Goal: Feedback & Contribution: Leave review/rating

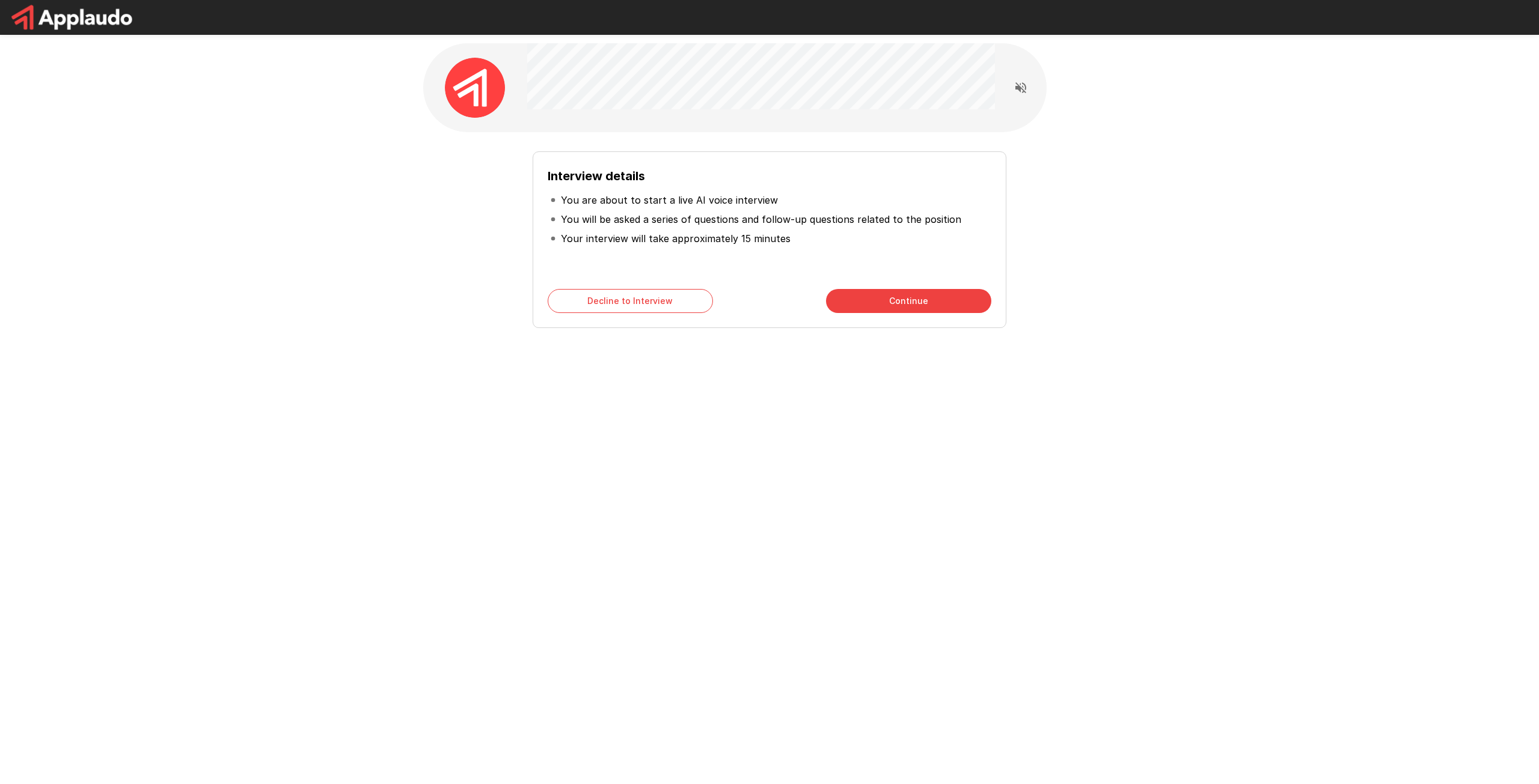
click at [1026, 94] on icon "Read questions aloud" at bounding box center [1020, 87] width 14 height 14
click at [1030, 575] on div "Interview details You are about to start a live AI voice interview You will be …" at bounding box center [770, 392] width 1539 height 784
click at [921, 302] on button "Continue" at bounding box center [908, 301] width 165 height 24
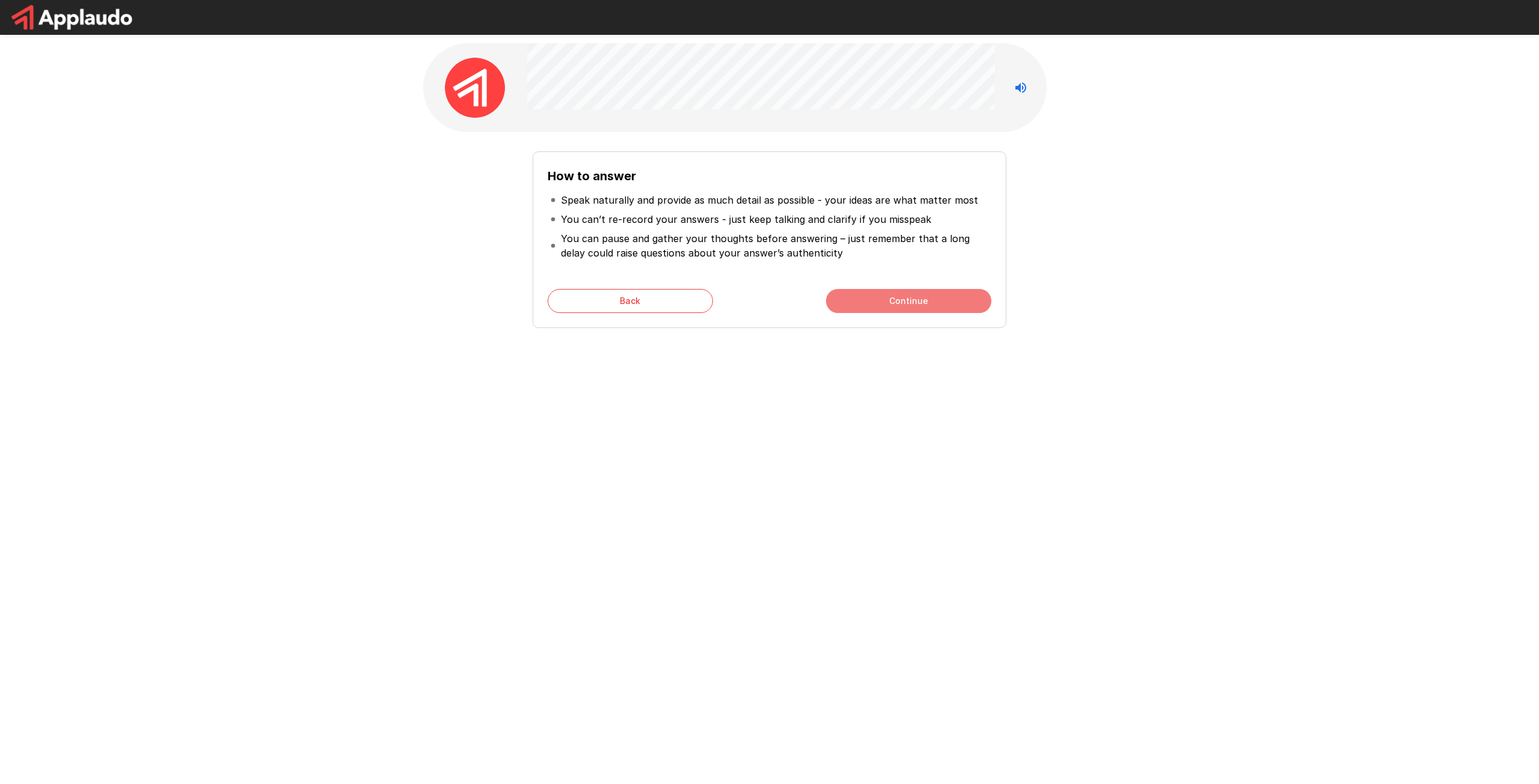
click at [909, 302] on button "Continue" at bounding box center [908, 301] width 165 height 24
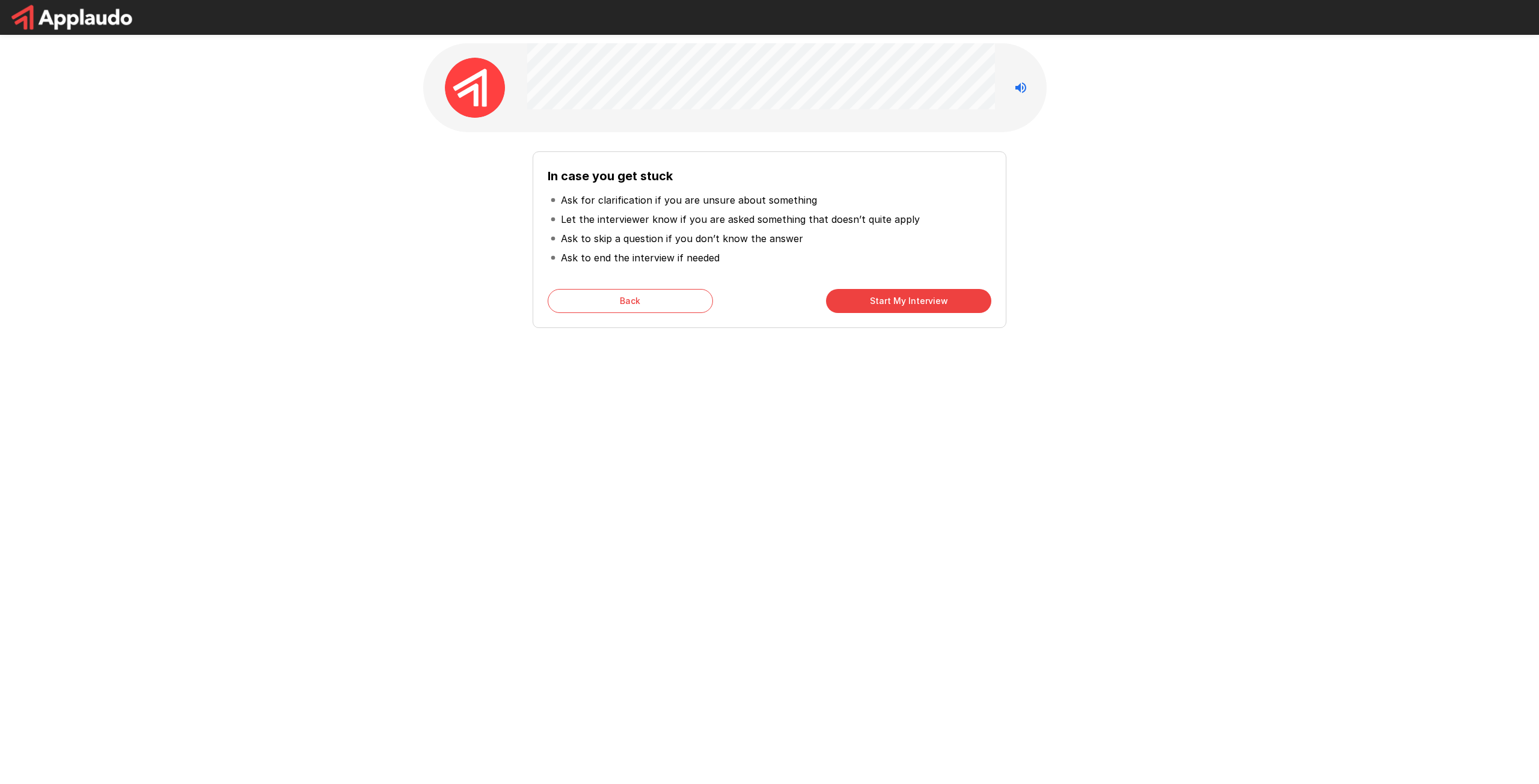
click at [909, 302] on button "Start My Interview" at bounding box center [908, 301] width 165 height 24
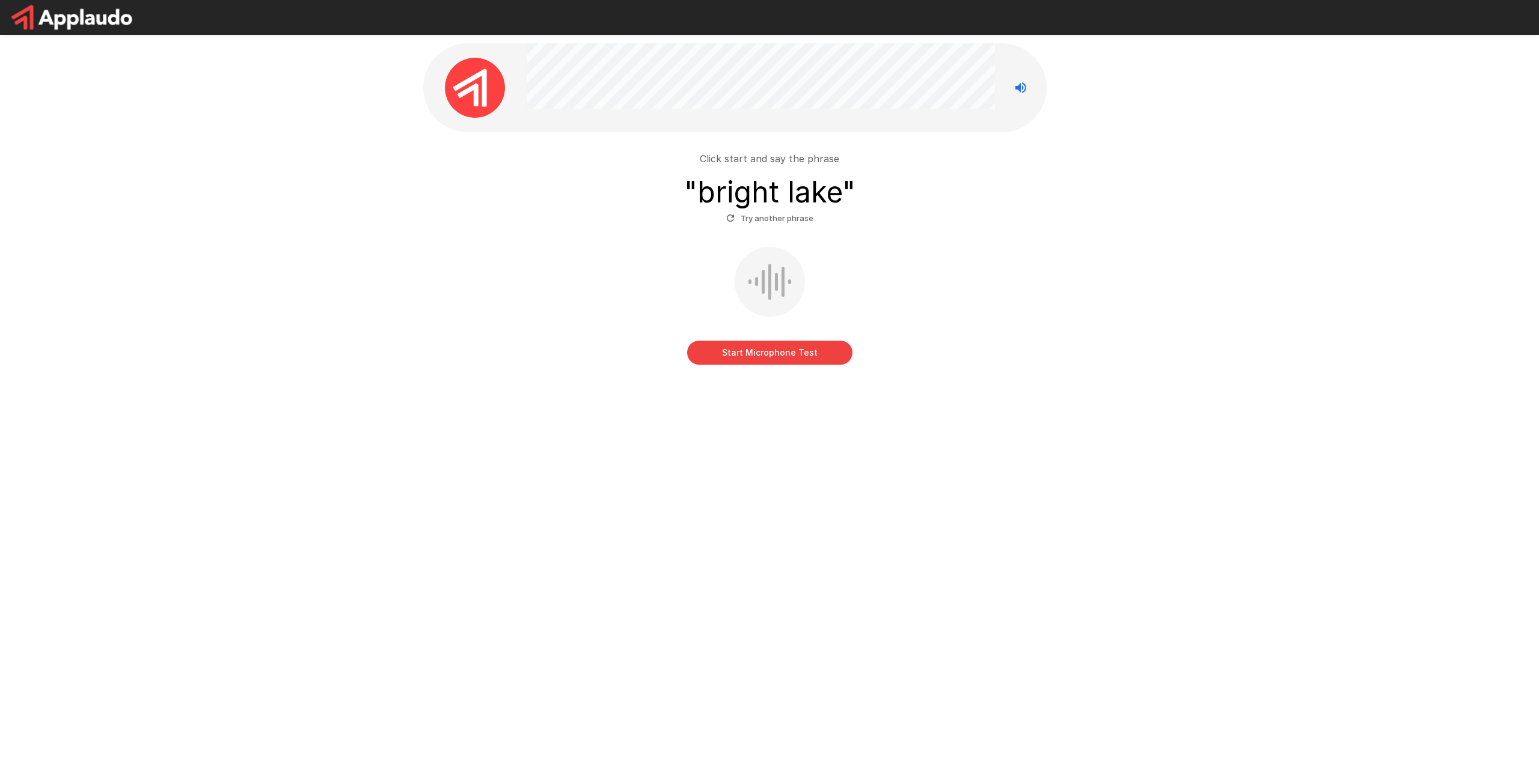
click at [789, 353] on button "Start Microphone Test" at bounding box center [770, 352] width 165 height 24
click at [841, 354] on button "Stop & Submit" at bounding box center [770, 352] width 165 height 24
click at [781, 220] on button "Try another phrase" at bounding box center [770, 219] width 93 height 19
click at [789, 352] on button "Start Microphone Test" at bounding box center [770, 352] width 165 height 24
click at [807, 350] on button "Stop & Submit" at bounding box center [770, 352] width 165 height 24
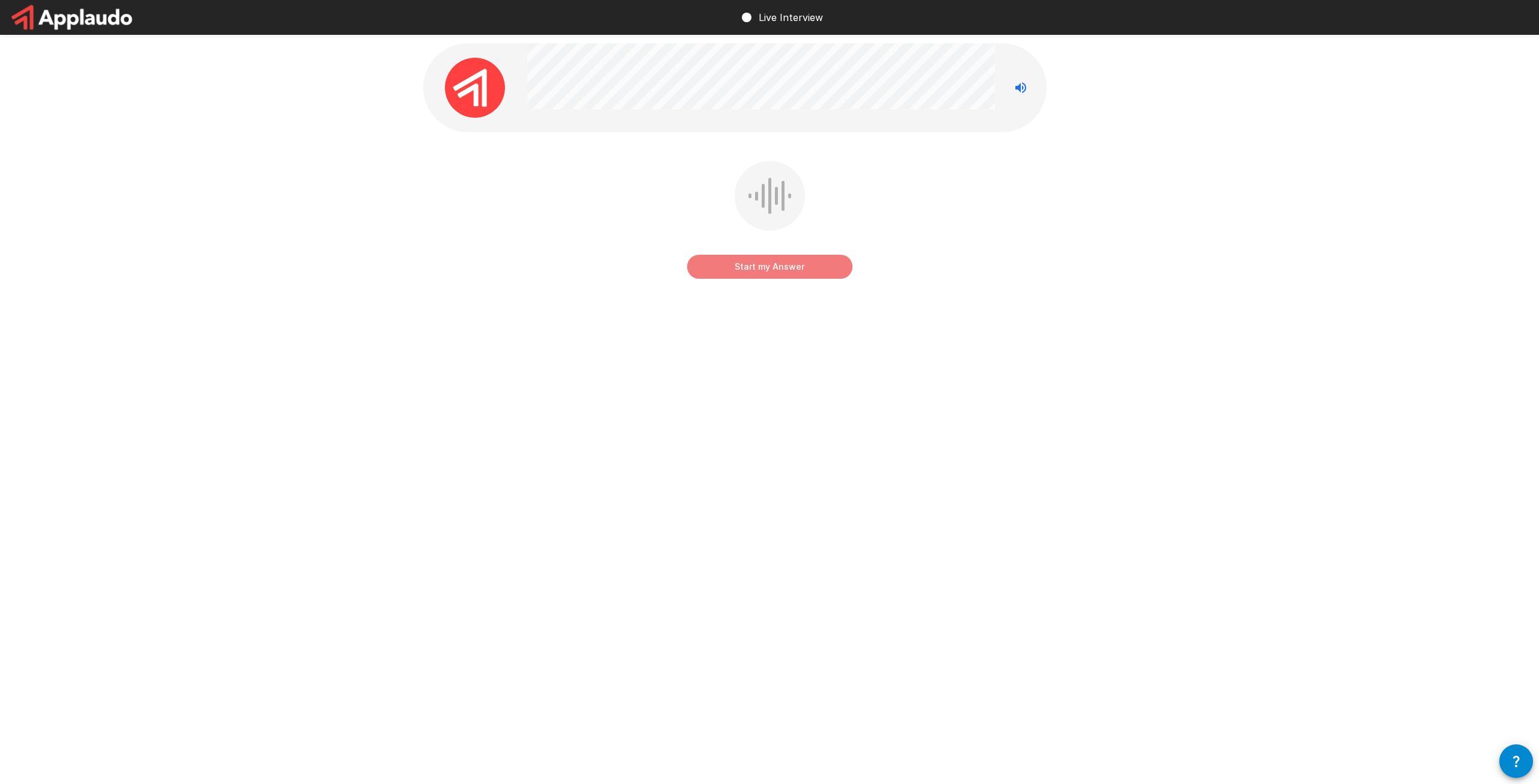
click at [800, 274] on button "Start my Answer" at bounding box center [770, 266] width 165 height 24
click at [800, 274] on button "Stop & Submit" at bounding box center [770, 266] width 165 height 24
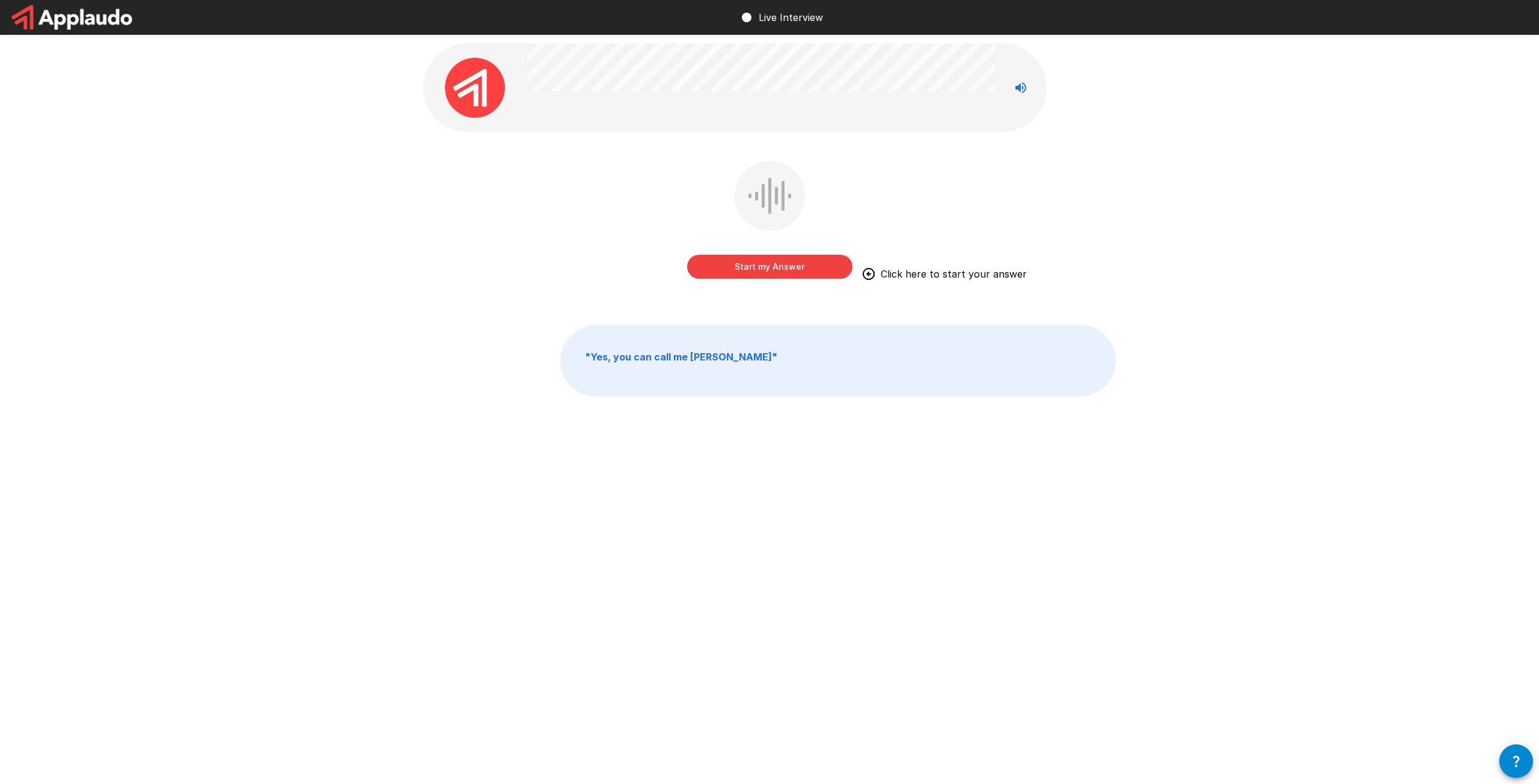
click at [796, 272] on button "Start my Answer" at bounding box center [770, 266] width 165 height 24
click at [796, 272] on button "Stop & Submit" at bounding box center [770, 266] width 165 height 24
click at [796, 272] on button "Start my Answer" at bounding box center [770, 266] width 165 height 24
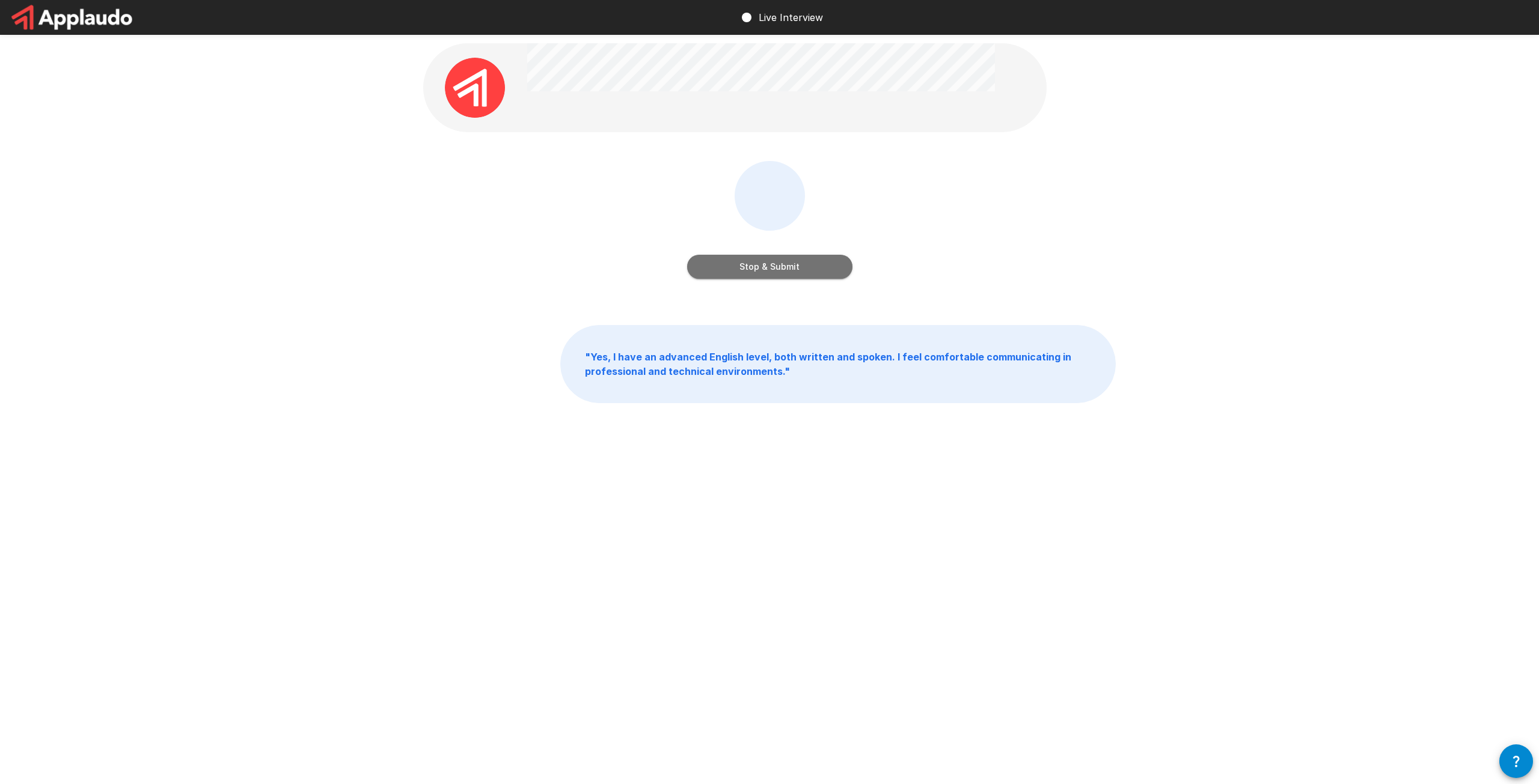
click at [796, 271] on button "Stop & Submit" at bounding box center [770, 266] width 165 height 24
click at [796, 271] on button "Start my Answer" at bounding box center [770, 266] width 165 height 24
click at [798, 270] on button "Stop & Submit" at bounding box center [770, 266] width 165 height 24
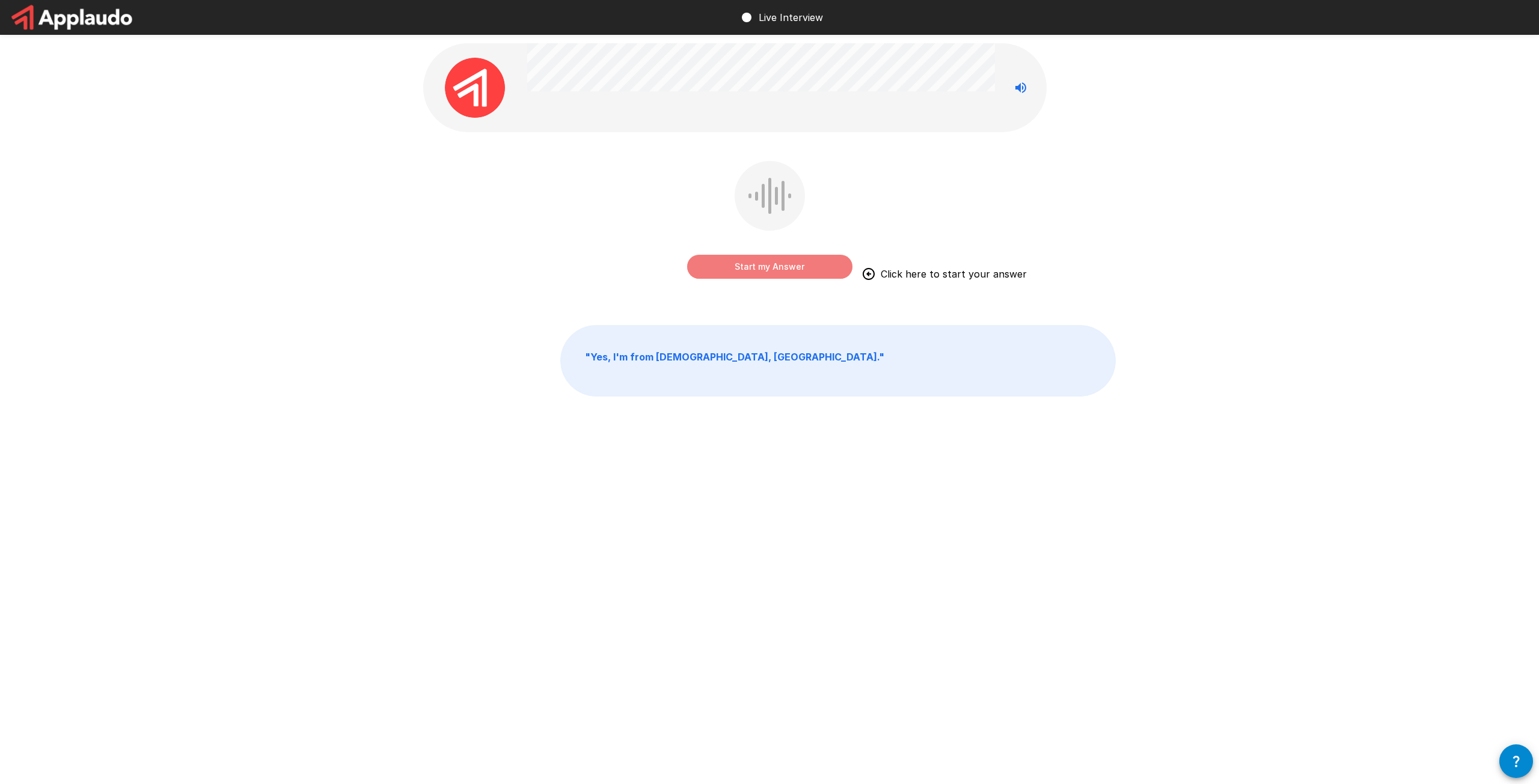
click at [799, 269] on button "Start my Answer" at bounding box center [770, 266] width 165 height 24
click at [797, 269] on button "Stop & Submit" at bounding box center [770, 266] width 165 height 24
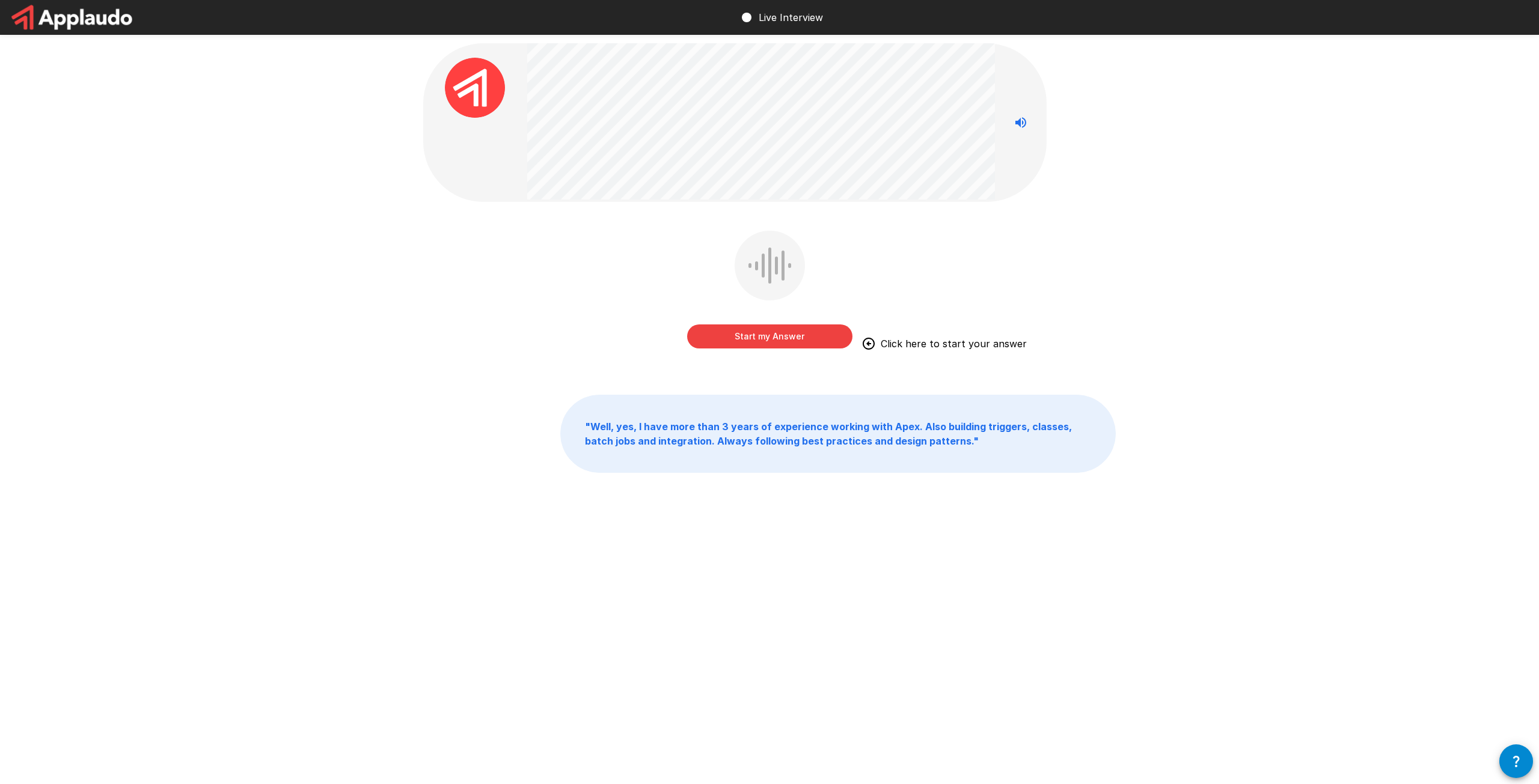
click at [809, 333] on button "Start my Answer" at bounding box center [770, 336] width 165 height 24
click at [809, 333] on button "Stop & Submit" at bounding box center [770, 336] width 165 height 24
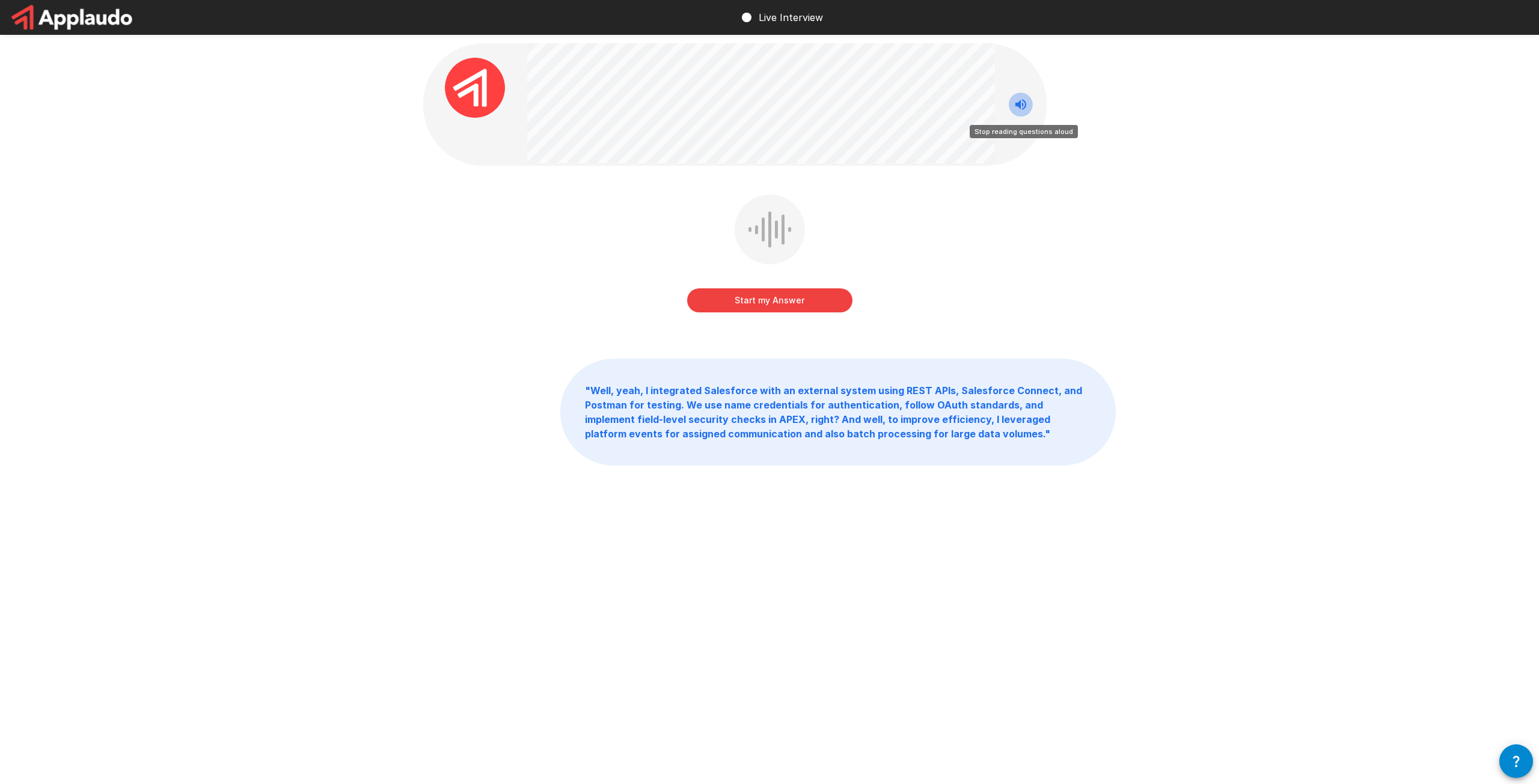
click at [1019, 105] on icon "Stop reading questions aloud" at bounding box center [1020, 104] width 11 height 11
click at [778, 300] on button "Start my Answer" at bounding box center [770, 300] width 165 height 24
click at [778, 300] on button "Stop & Submit" at bounding box center [770, 300] width 165 height 24
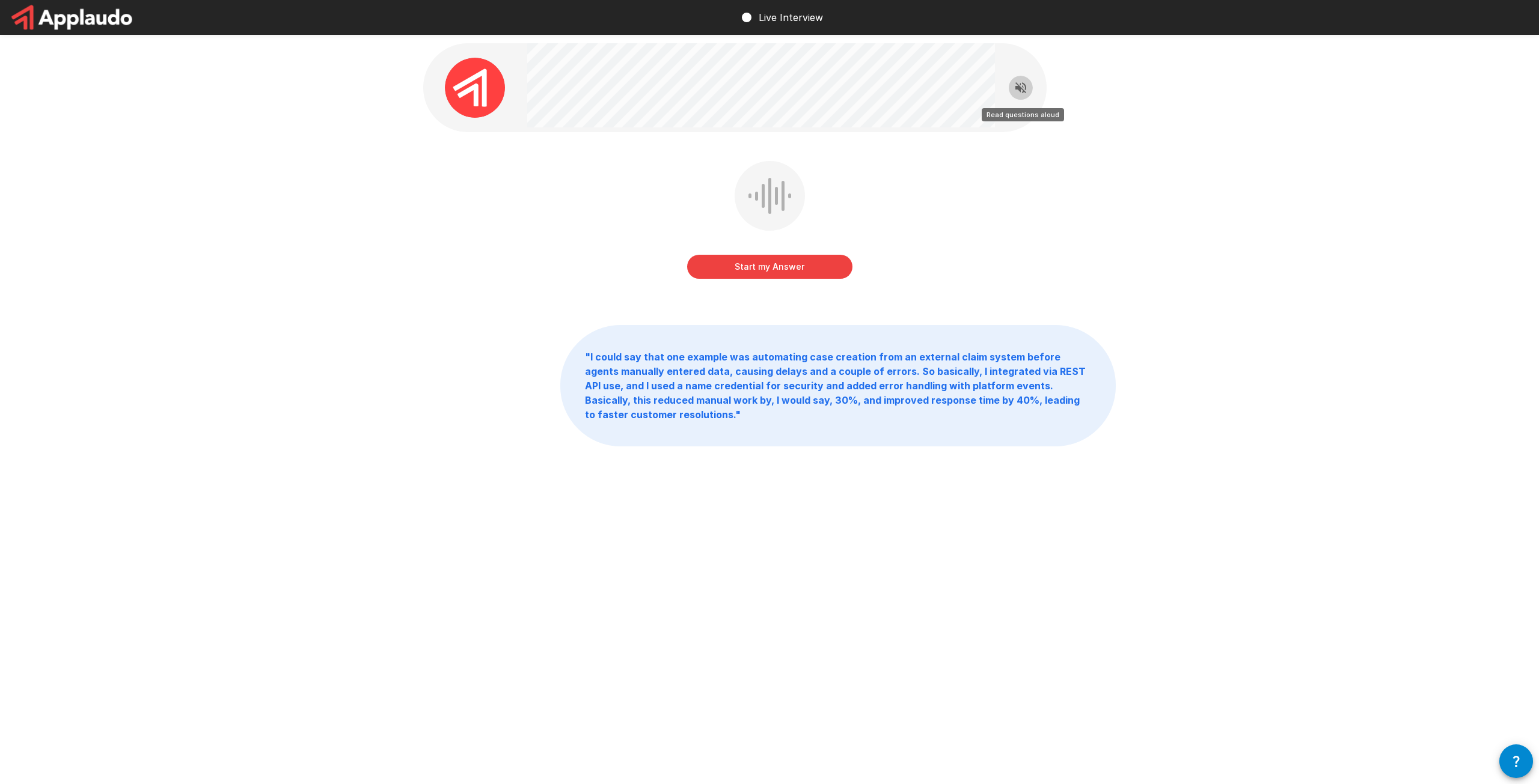
click at [1018, 89] on icon "Read questions aloud" at bounding box center [1020, 87] width 11 height 11
click at [783, 266] on button "Start my Answer" at bounding box center [770, 266] width 165 height 24
click at [794, 266] on button "Stop & Submit" at bounding box center [770, 266] width 165 height 24
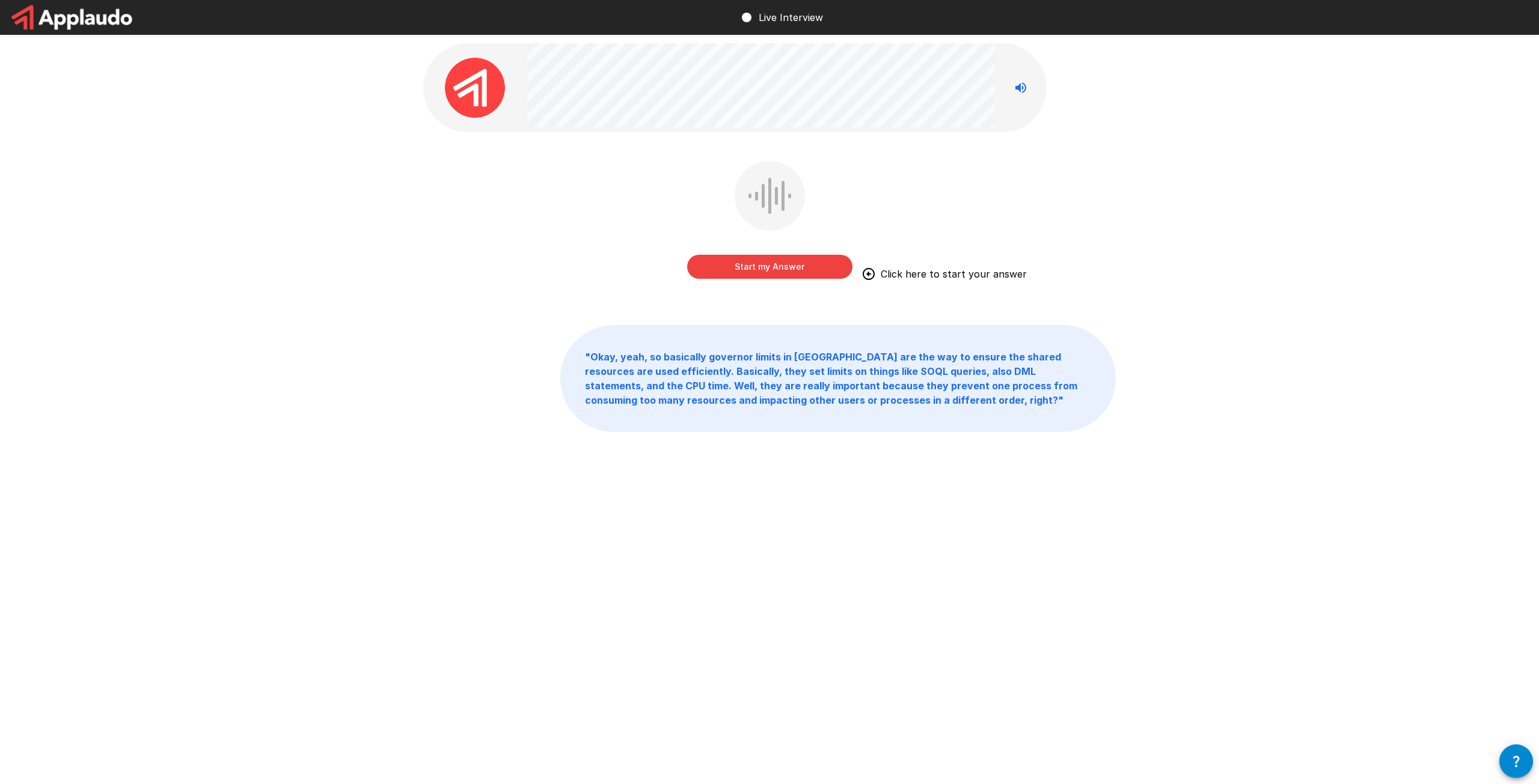
click at [755, 261] on button "Start my Answer" at bounding box center [770, 266] width 165 height 24
click at [810, 262] on button "Stop & Submit" at bounding box center [770, 266] width 165 height 24
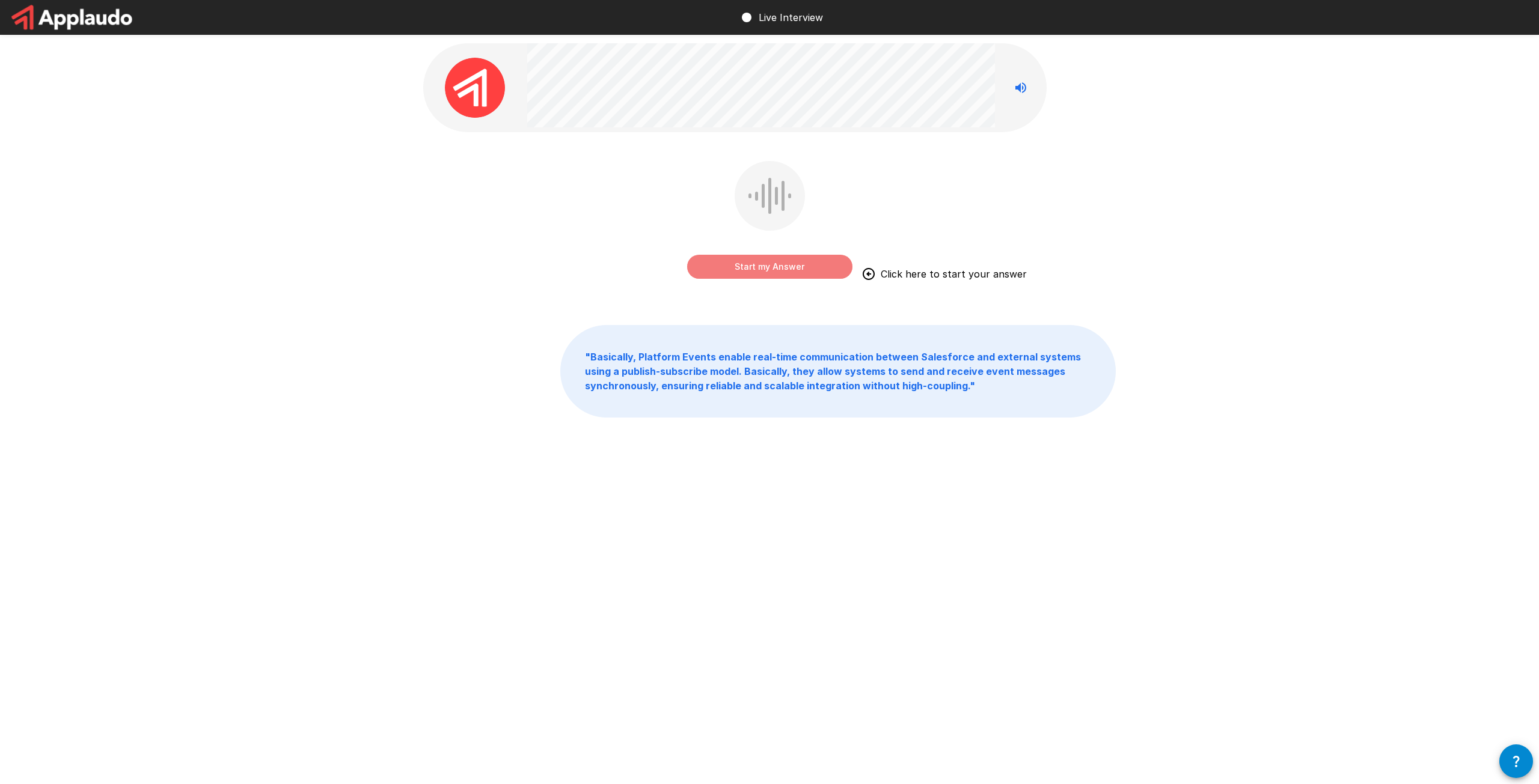
click at [810, 262] on button "Start my Answer" at bounding box center [770, 266] width 165 height 24
click at [805, 262] on button "Stop & Submit" at bounding box center [770, 266] width 165 height 24
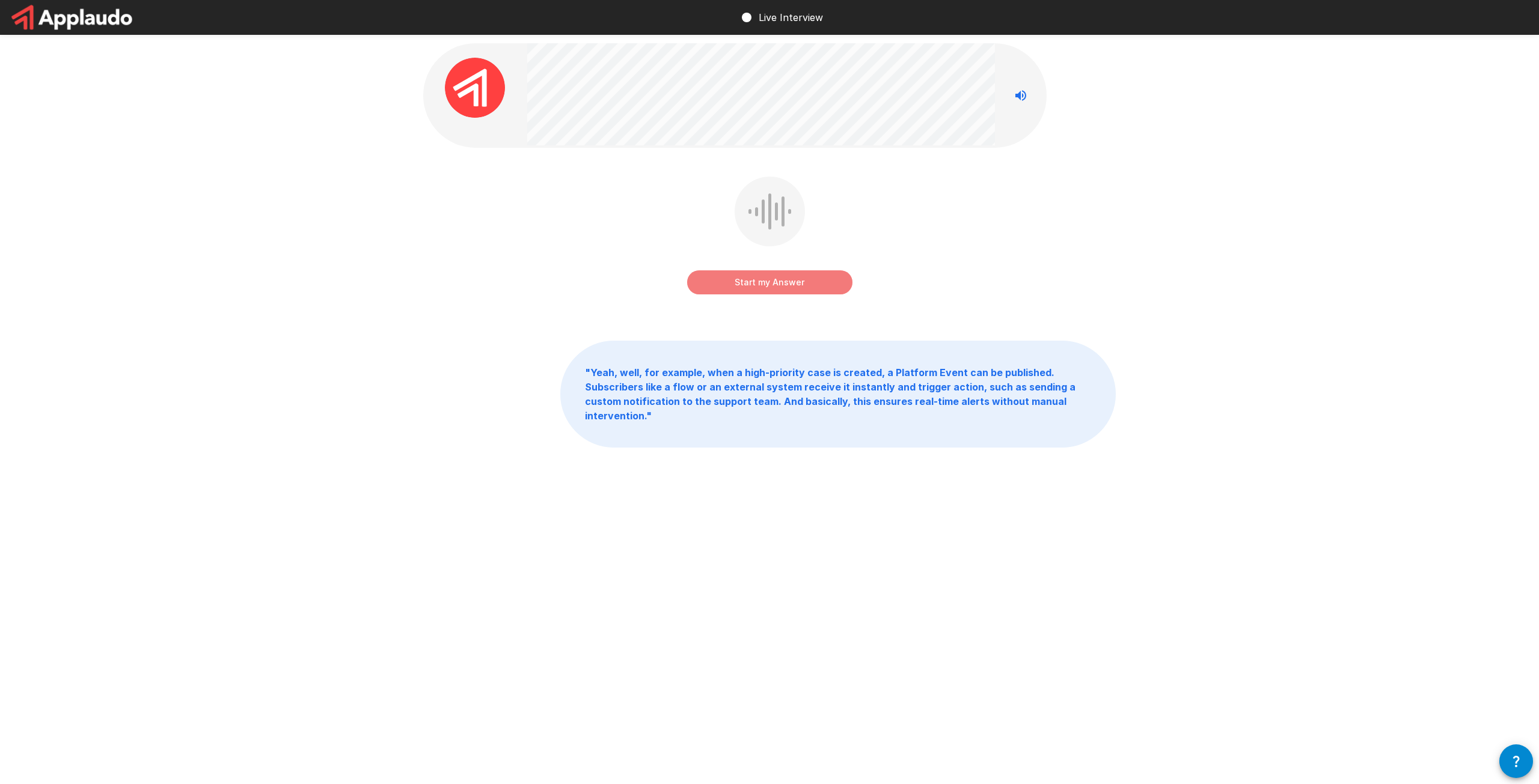
click at [791, 287] on button "Start my Answer" at bounding box center [770, 282] width 165 height 24
click at [794, 285] on button "Stop & Submit" at bounding box center [770, 282] width 165 height 24
click at [794, 285] on button "Start my Answer" at bounding box center [770, 282] width 165 height 24
click at [794, 285] on button "Stop & Submit" at bounding box center [770, 282] width 165 height 24
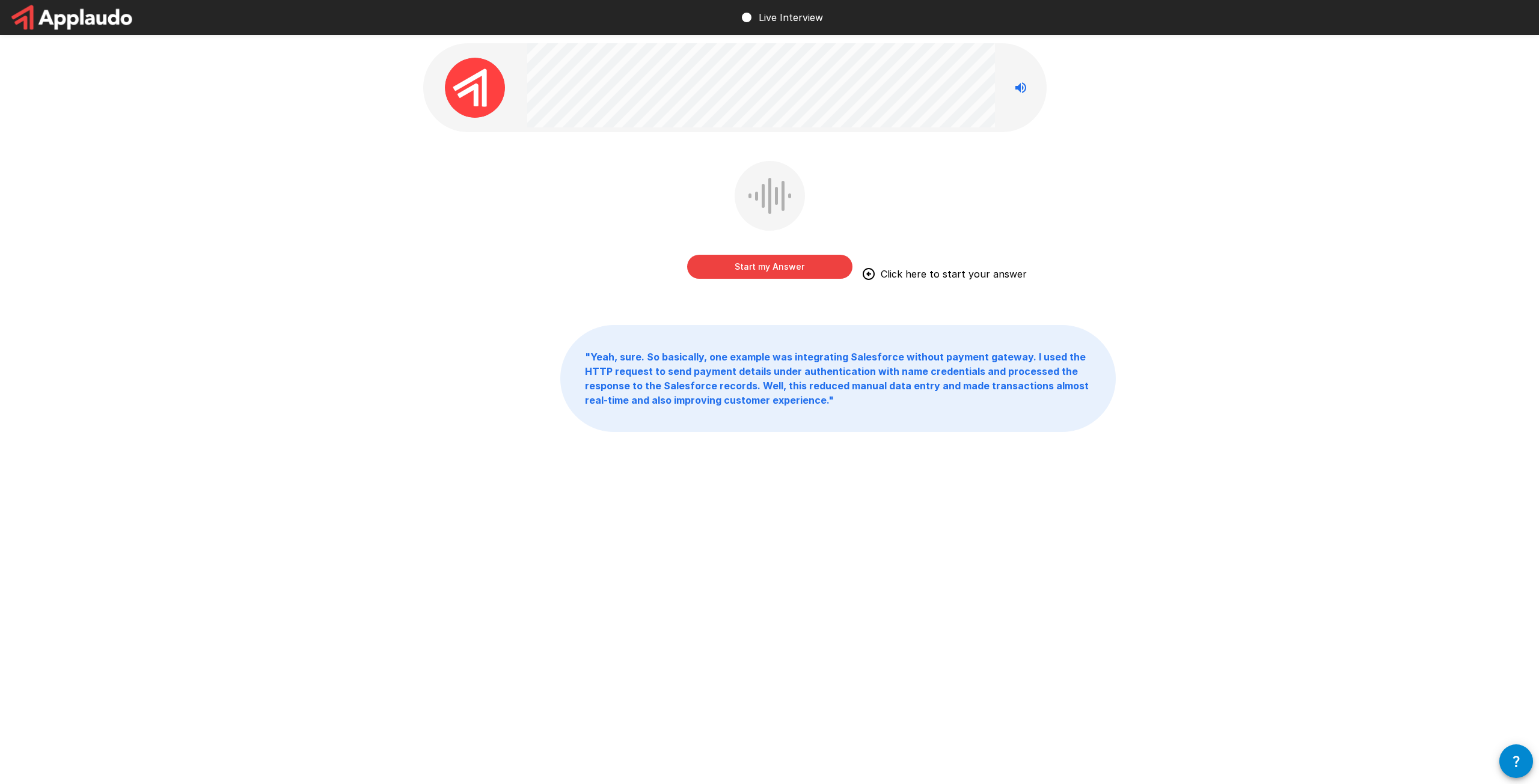
click at [798, 273] on button "Start my Answer" at bounding box center [770, 266] width 165 height 24
click at [796, 269] on button "Stop & Submit" at bounding box center [770, 266] width 165 height 24
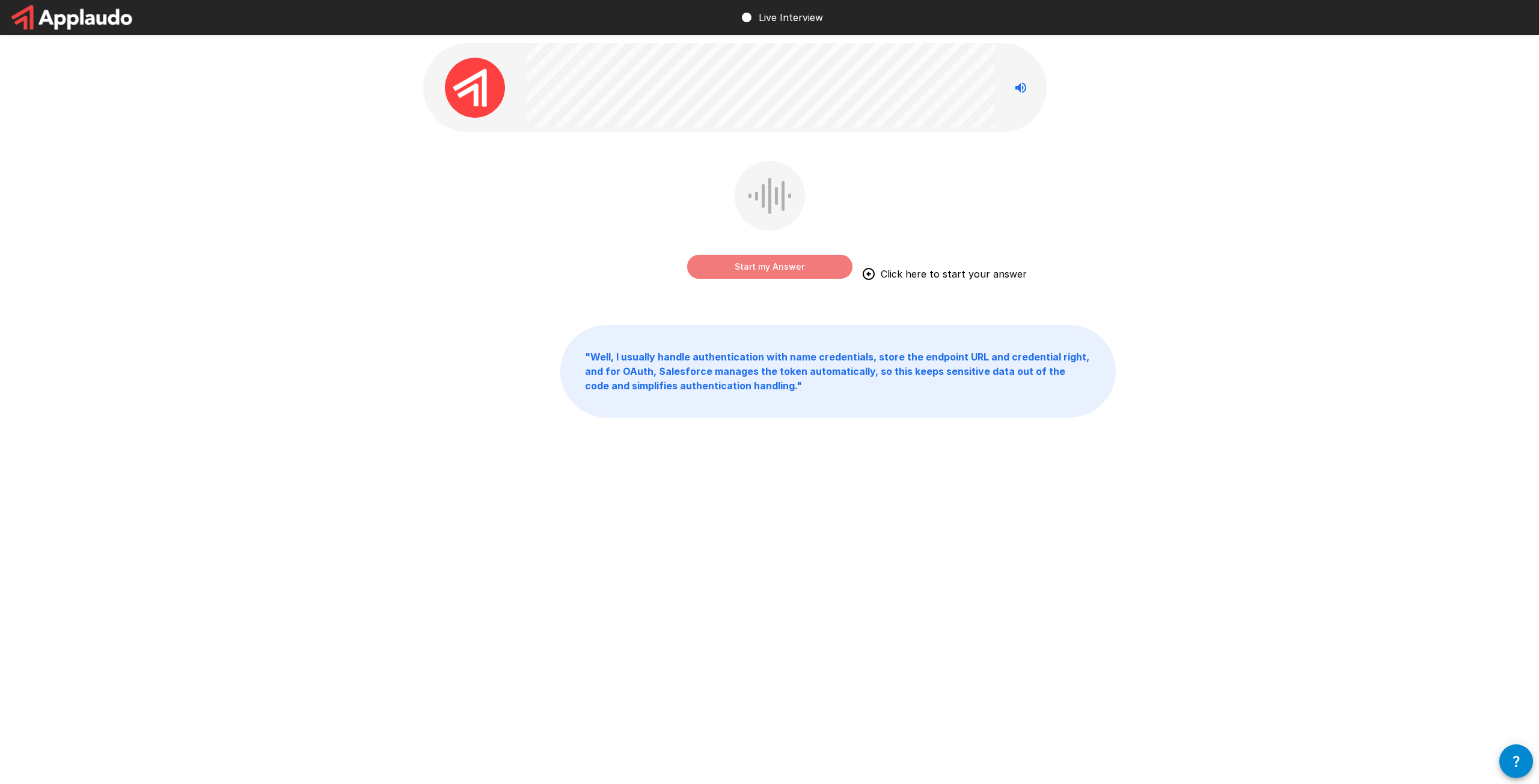
click at [796, 269] on button "Start my Answer" at bounding box center [770, 266] width 165 height 24
click at [796, 269] on button "Stop & Submit" at bounding box center [770, 266] width 165 height 24
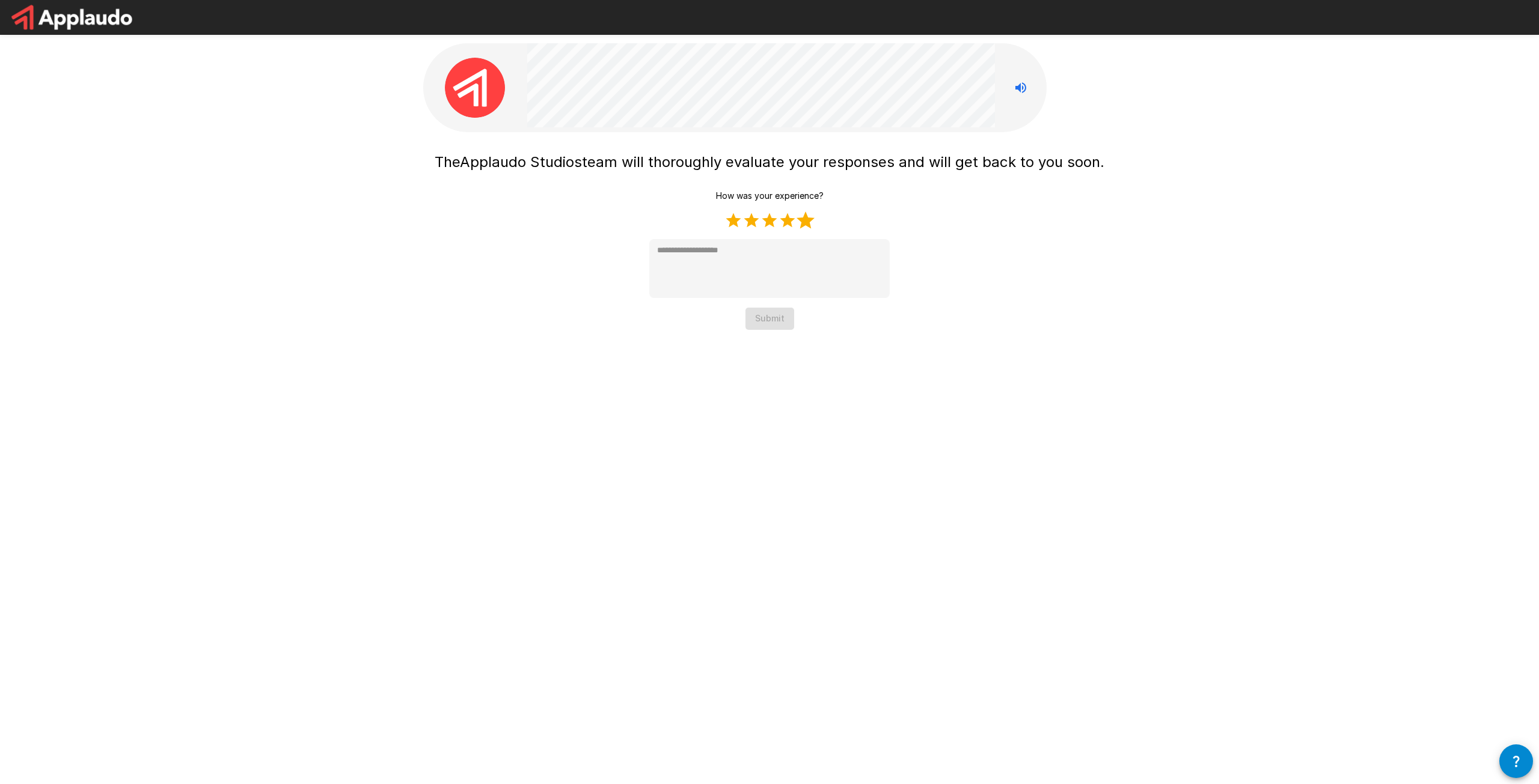
click at [802, 225] on label "5 Stars" at bounding box center [805, 220] width 18 height 18
type textarea "*"
click at [772, 317] on button "Submit" at bounding box center [770, 319] width 49 height 22
